Goal: Task Accomplishment & Management: Manage account settings

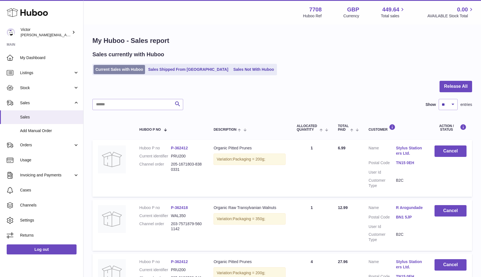
click at [117, 70] on link "Current Sales with Huboo" at bounding box center [120, 69] width 52 height 9
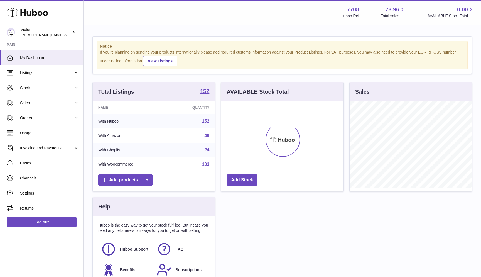
scroll to position [87, 123]
click at [48, 106] on link "Sales" at bounding box center [41, 102] width 83 height 15
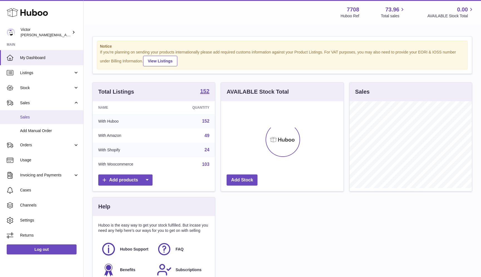
click at [46, 122] on link "Sales" at bounding box center [41, 117] width 83 height 14
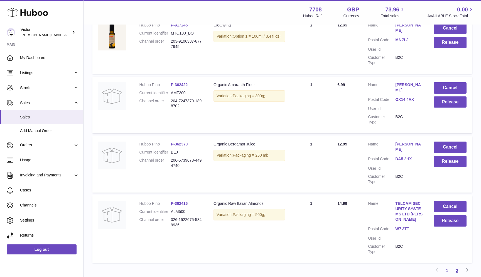
click at [458, 265] on link "2" at bounding box center [457, 270] width 10 height 10
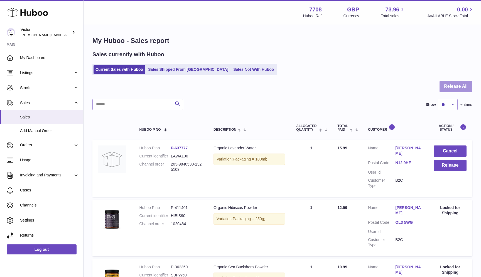
click at [464, 84] on button "Release All" at bounding box center [456, 86] width 33 height 11
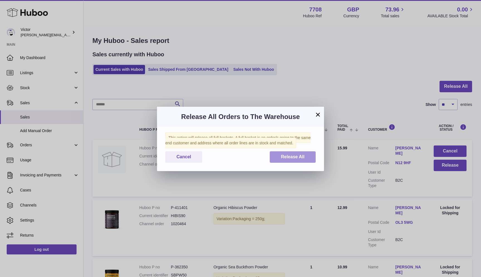
click at [300, 158] on span "Release All" at bounding box center [293, 156] width 24 height 5
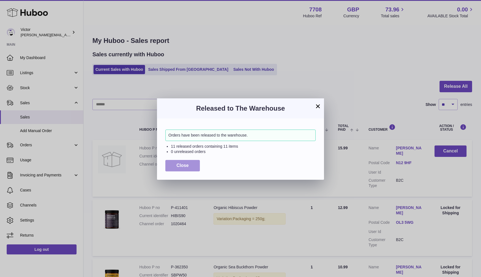
click at [178, 164] on span "Close" at bounding box center [183, 165] width 12 height 5
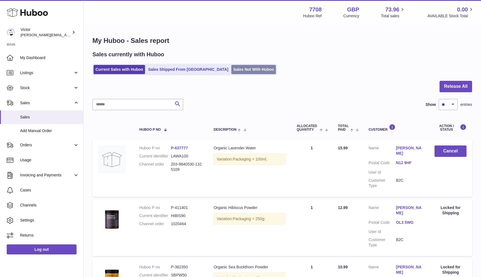
click at [231, 70] on link "Sales Not With Huboo" at bounding box center [253, 69] width 45 height 9
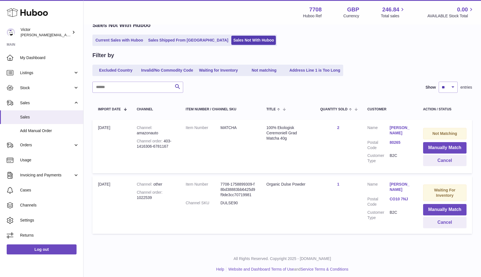
scroll to position [29, 0]
click at [435, 147] on button "Manually Match" at bounding box center [444, 147] width 43 height 11
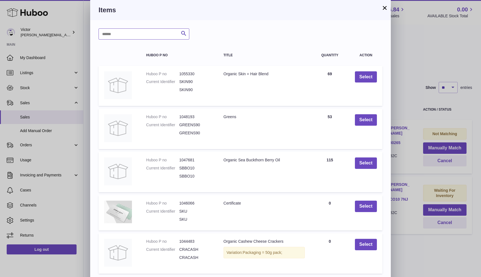
click at [140, 33] on input "text" at bounding box center [144, 33] width 91 height 11
type input "*****"
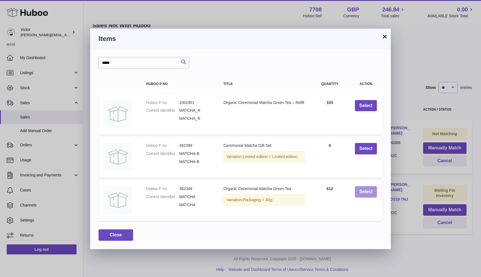
click at [361, 190] on button "Select" at bounding box center [366, 191] width 22 height 11
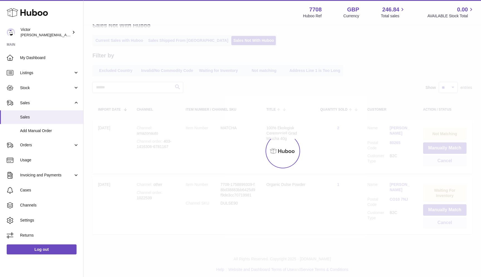
scroll to position [0, 0]
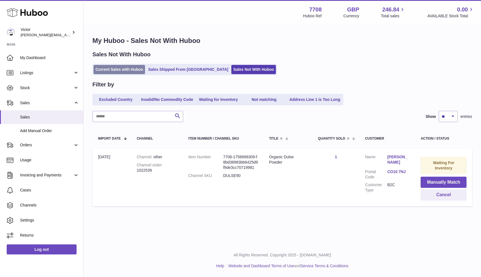
click at [140, 71] on link "Current Sales with Huboo" at bounding box center [120, 69] width 52 height 9
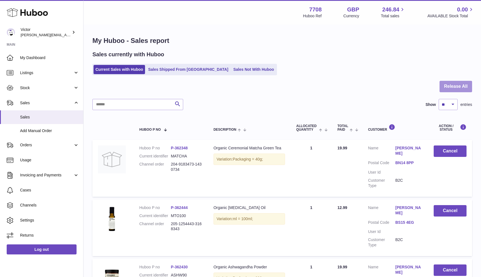
click at [447, 88] on button "Release All" at bounding box center [456, 86] width 33 height 11
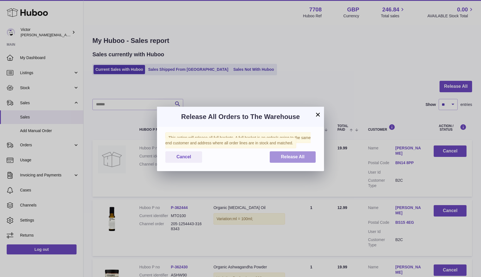
click at [310, 154] on button "Release All" at bounding box center [293, 156] width 46 height 11
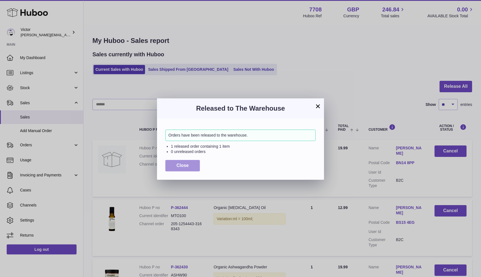
click at [169, 164] on button "Close" at bounding box center [182, 165] width 35 height 11
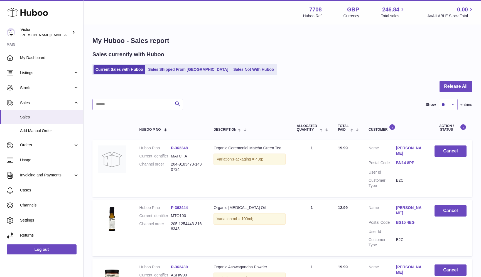
click at [239, 62] on div "Sales currently with Huboo Current Sales with Huboo Sales Shipped From Huboo Sa…" at bounding box center [282, 63] width 380 height 25
click at [237, 64] on ul "Current Sales with Huboo Sales Shipped From Huboo Sales Not With Huboo" at bounding box center [184, 69] width 185 height 11
click at [231, 69] on link "Sales Not With Huboo" at bounding box center [253, 69] width 45 height 9
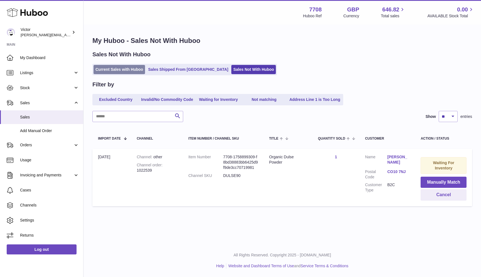
click at [128, 70] on link "Current Sales with Huboo" at bounding box center [120, 69] width 52 height 9
